Goal: Find specific fact: Find contact information

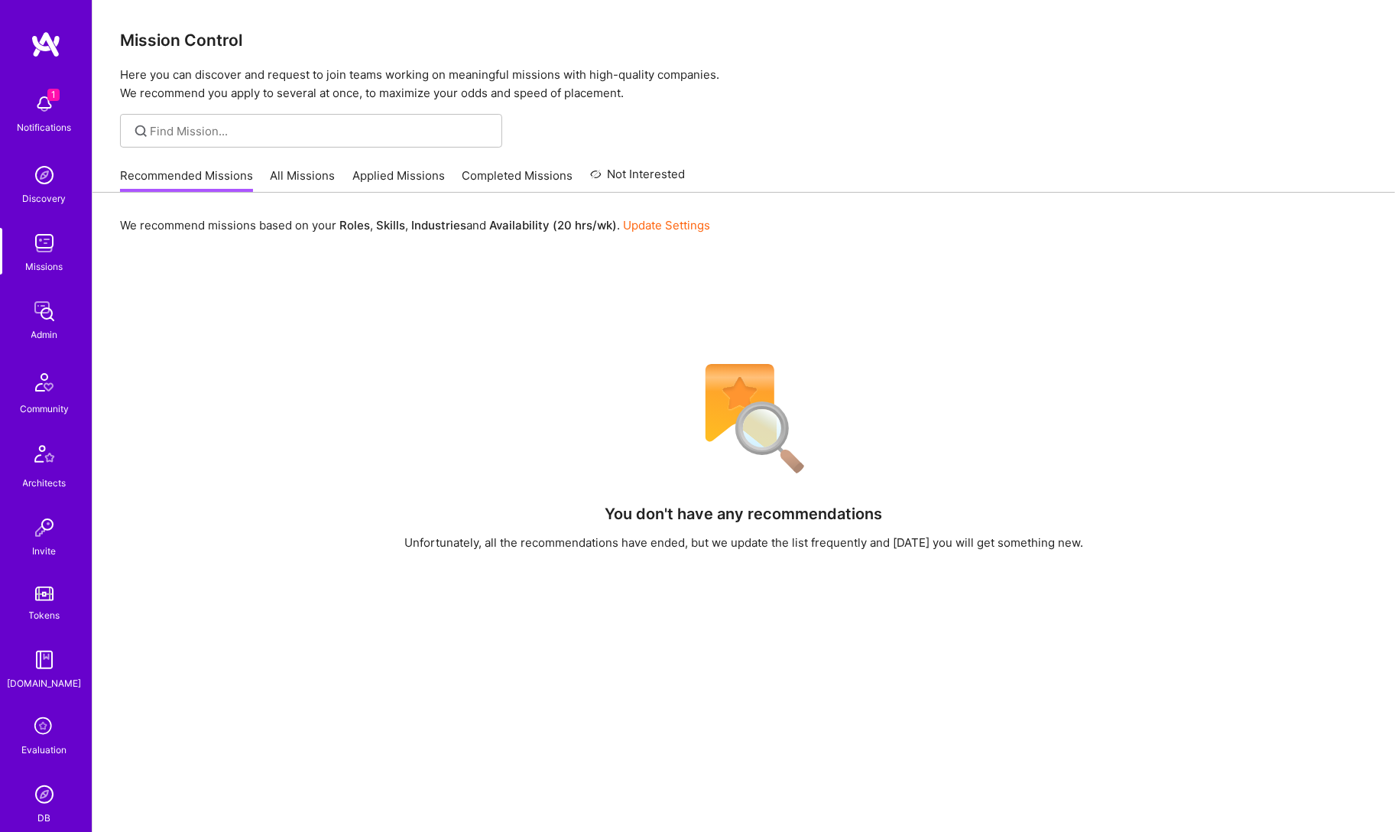
click at [45, 793] on img at bounding box center [44, 794] width 31 height 31
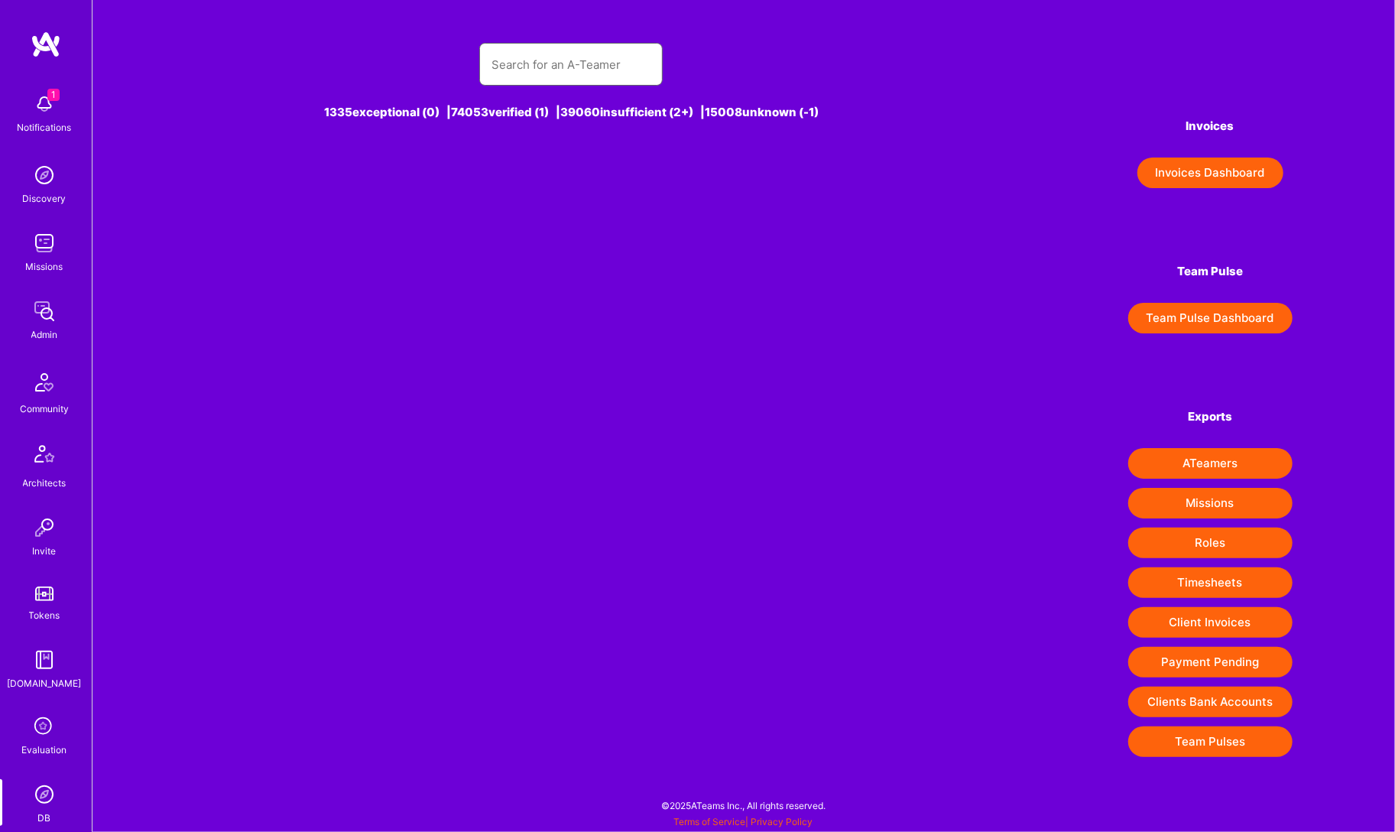
click at [594, 71] on input "text" at bounding box center [571, 64] width 159 height 39
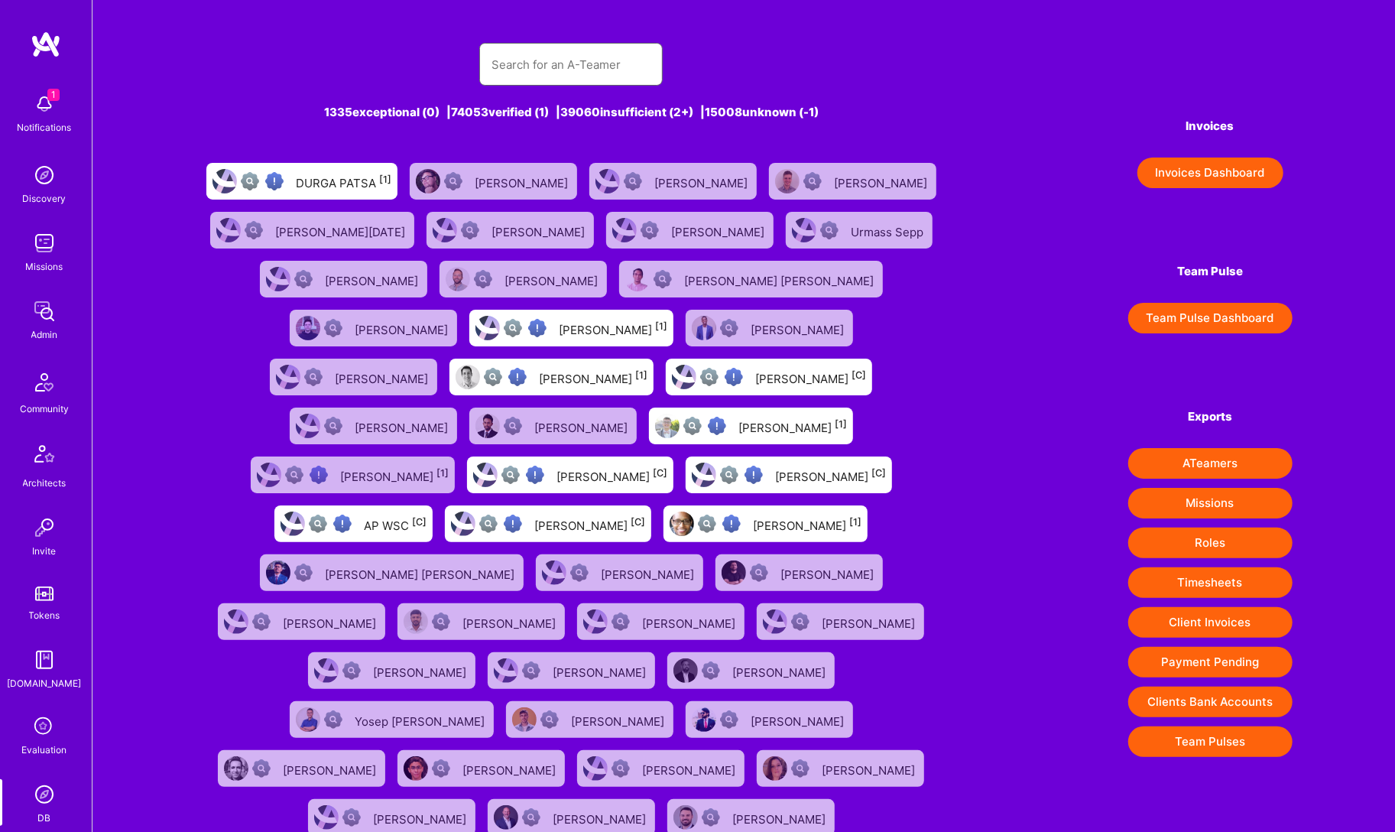
paste input "[PERSON_NAME]"
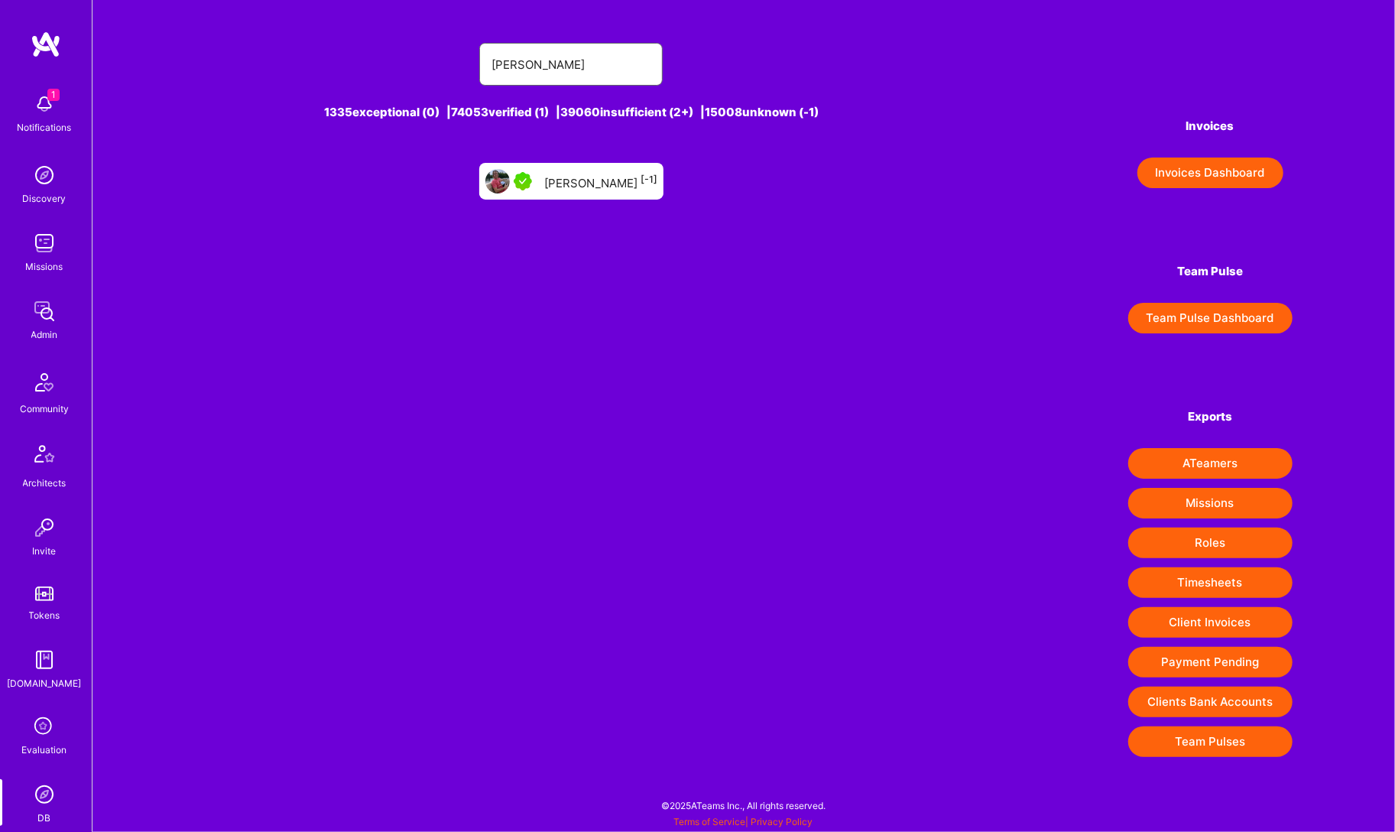
type input "[PERSON_NAME]"
click at [600, 168] on div "[PERSON_NAME] [-1]" at bounding box center [571, 181] width 184 height 37
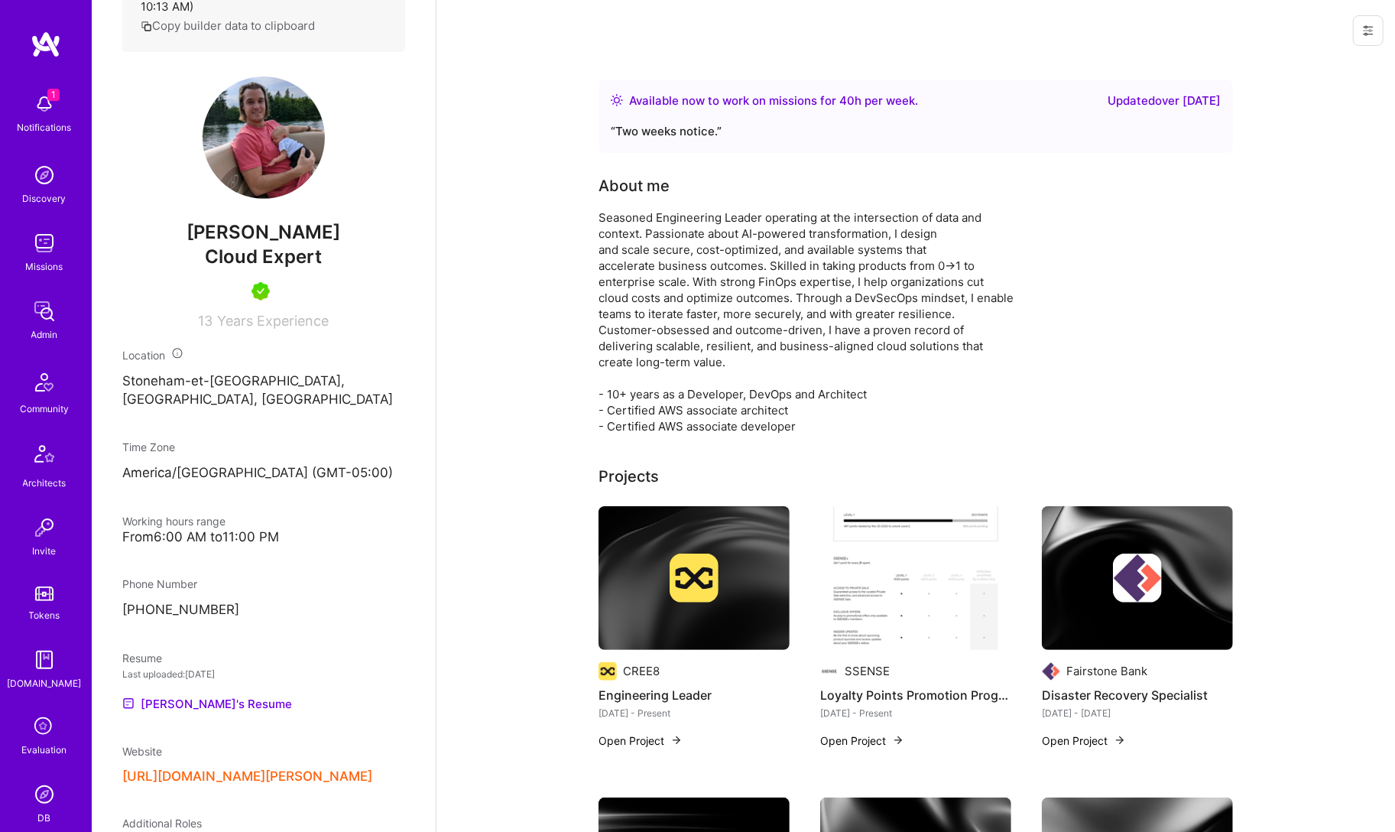
scroll to position [398, 0]
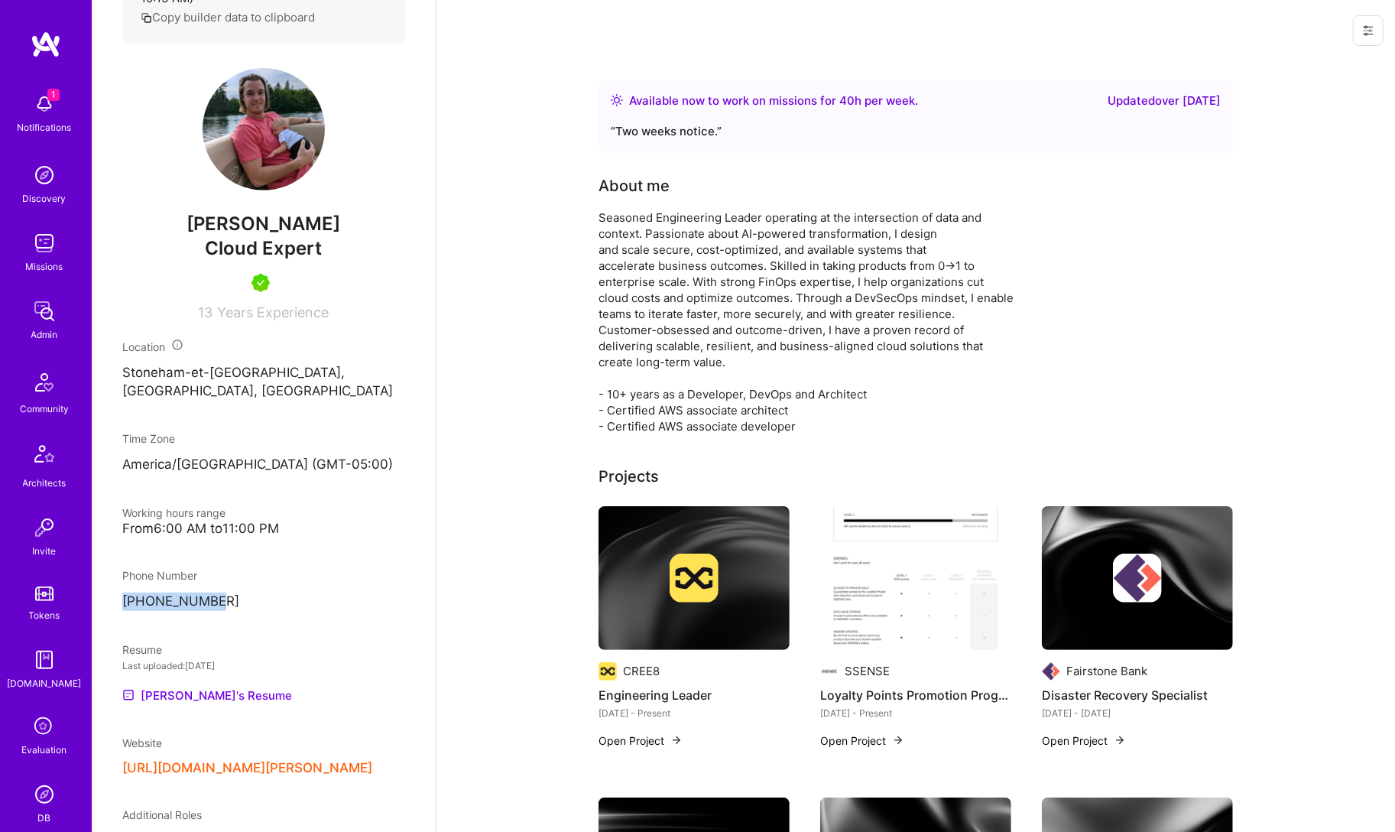
drag, startPoint x: 243, startPoint y: 620, endPoint x: 119, endPoint y: 613, distance: 124.8
click at [119, 613] on div "Admin data Details User ID: 62fe4499f1cdea0012ec0524 Admin: No User type Regula…" at bounding box center [264, 416] width 344 height 832
copy p "[PHONE_NUMBER]"
